Goal: Task Accomplishment & Management: Use online tool/utility

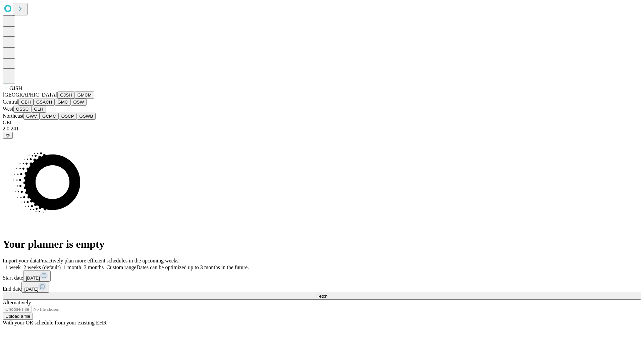
click at [57, 99] on button "GJSH" at bounding box center [65, 95] width 17 height 7
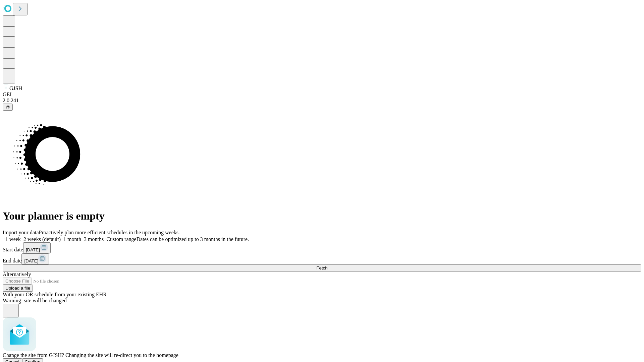
click at [41, 360] on span "Confirm" at bounding box center [33, 362] width 16 height 5
click at [21, 236] on label "1 week" at bounding box center [12, 239] width 18 height 6
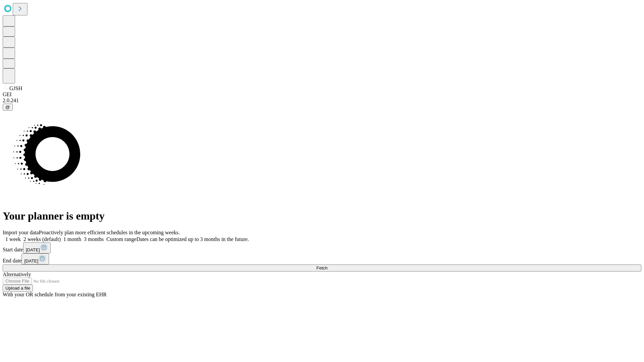
click at [327, 266] on span "Fetch" at bounding box center [321, 268] width 11 height 5
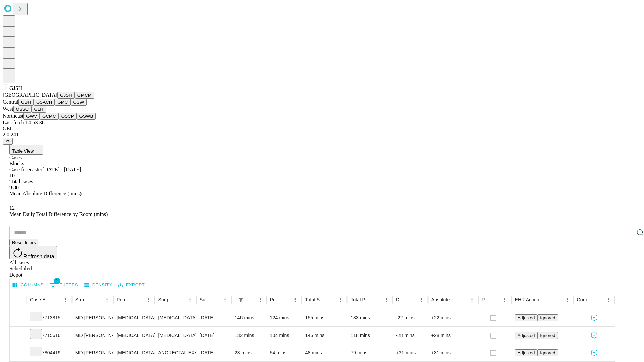
click at [75, 99] on button "GMCM" at bounding box center [84, 95] width 19 height 7
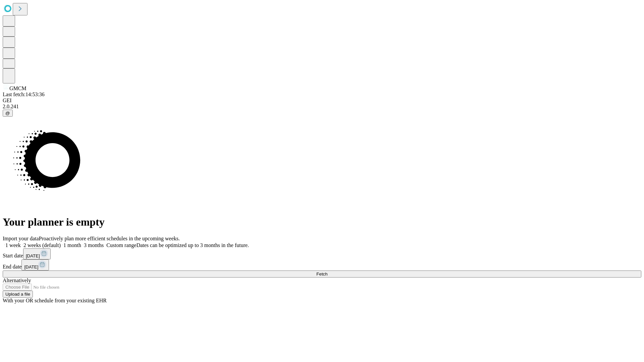
click at [21, 242] on label "1 week" at bounding box center [12, 245] width 18 height 6
click at [327, 272] on span "Fetch" at bounding box center [321, 274] width 11 height 5
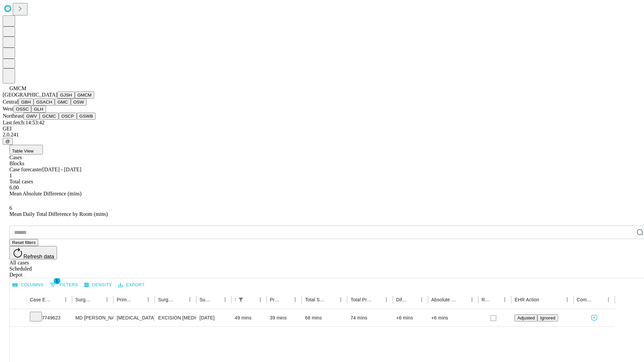
click at [34, 106] on button "GBH" at bounding box center [25, 102] width 15 height 7
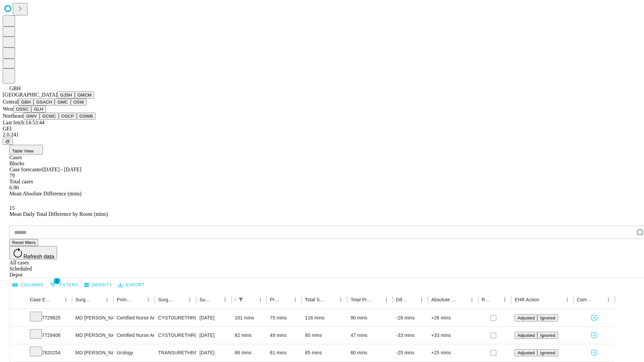
click at [52, 106] on button "GSACH" at bounding box center [44, 102] width 21 height 7
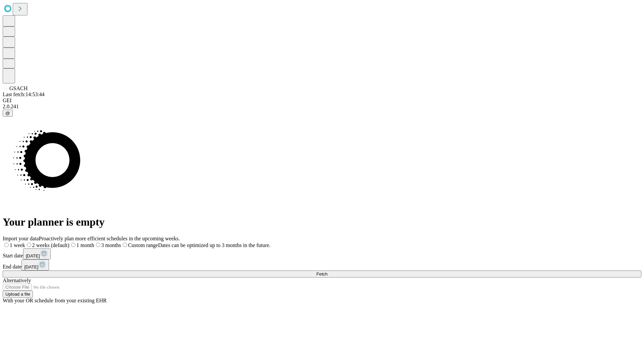
click at [25, 242] on label "1 week" at bounding box center [14, 245] width 22 height 6
click at [327, 272] on span "Fetch" at bounding box center [321, 274] width 11 height 5
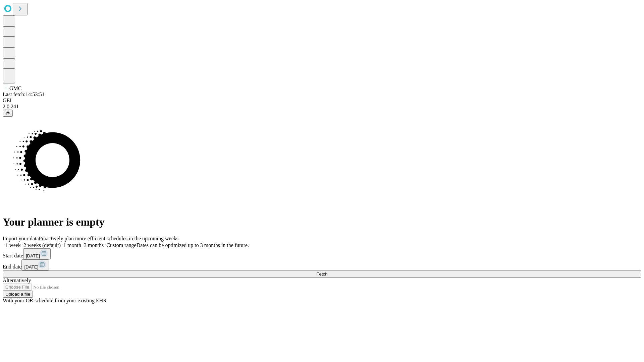
click at [21, 242] on label "1 week" at bounding box center [12, 245] width 18 height 6
click at [327, 272] on span "Fetch" at bounding box center [321, 274] width 11 height 5
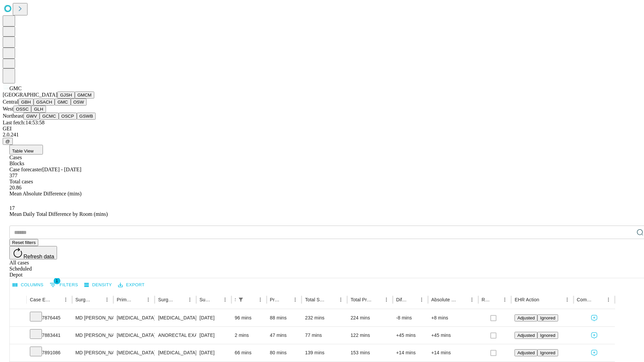
click at [71, 106] on button "OSW" at bounding box center [79, 102] width 16 height 7
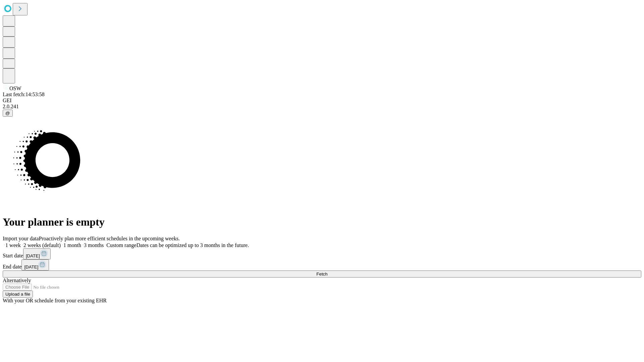
click at [21, 242] on label "1 week" at bounding box center [12, 245] width 18 height 6
click at [327, 272] on span "Fetch" at bounding box center [321, 274] width 11 height 5
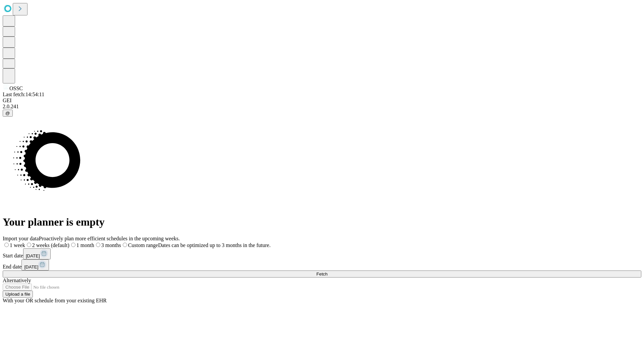
click at [25, 242] on label "1 week" at bounding box center [14, 245] width 22 height 6
click at [327, 272] on span "Fetch" at bounding box center [321, 274] width 11 height 5
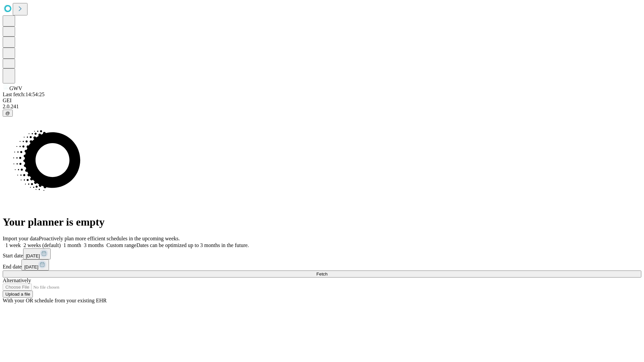
click at [21, 242] on label "1 week" at bounding box center [12, 245] width 18 height 6
click at [327, 272] on span "Fetch" at bounding box center [321, 274] width 11 height 5
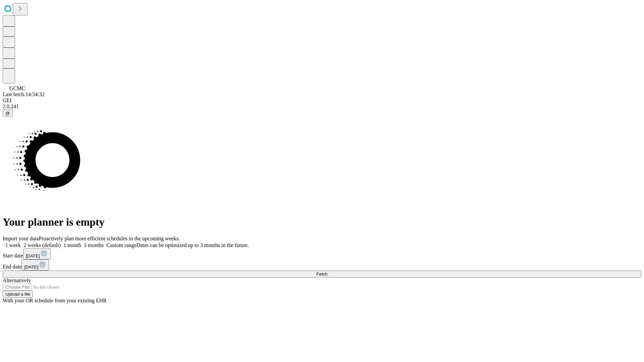
click at [21, 242] on label "1 week" at bounding box center [12, 245] width 18 height 6
click at [327, 272] on span "Fetch" at bounding box center [321, 274] width 11 height 5
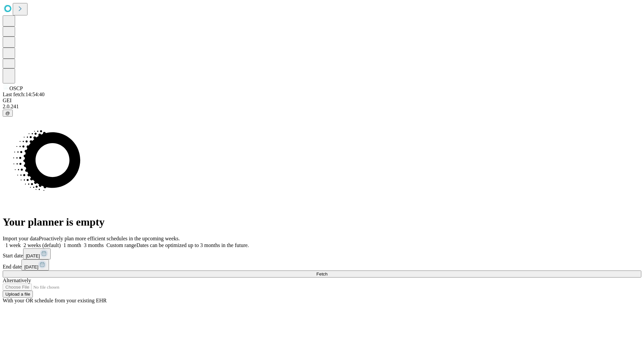
click at [21, 242] on label "1 week" at bounding box center [12, 245] width 18 height 6
click at [327, 272] on span "Fetch" at bounding box center [321, 274] width 11 height 5
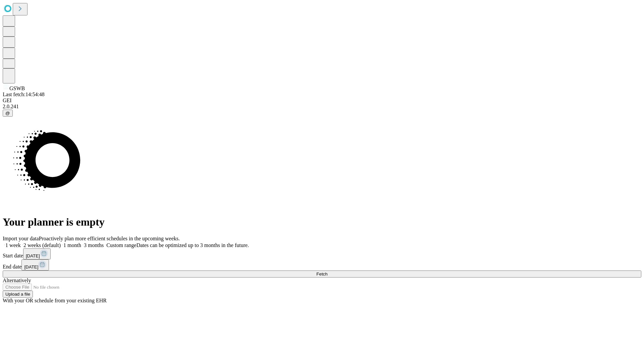
click at [21, 242] on label "1 week" at bounding box center [12, 245] width 18 height 6
click at [327, 272] on span "Fetch" at bounding box center [321, 274] width 11 height 5
